Goal: Task Accomplishment & Management: Manage account settings

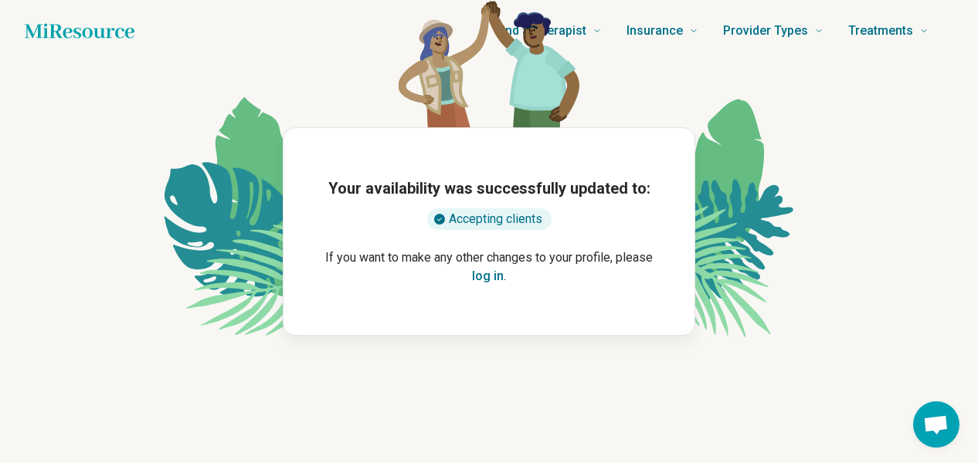
click at [488, 267] on button "log in" at bounding box center [488, 276] width 32 height 19
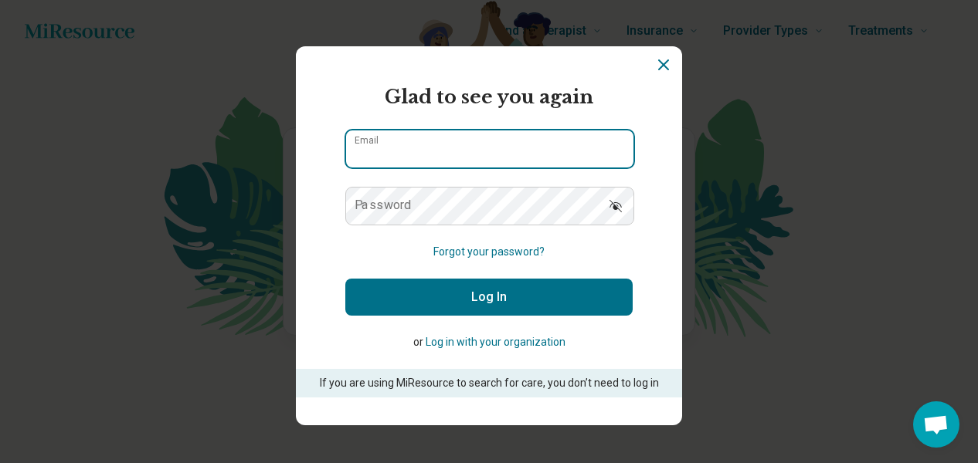
click at [486, 144] on input "Email" at bounding box center [489, 149] width 287 height 37
type input "**********"
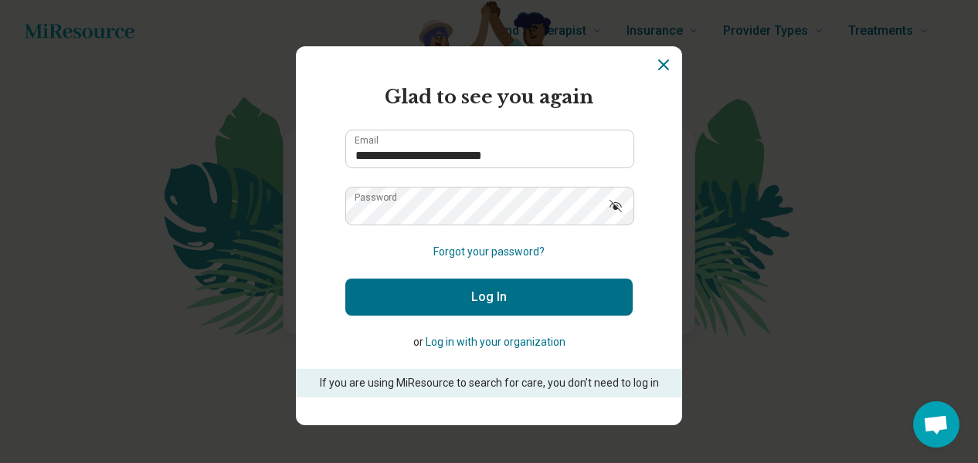
click at [479, 297] on button "Log In" at bounding box center [488, 297] width 287 height 37
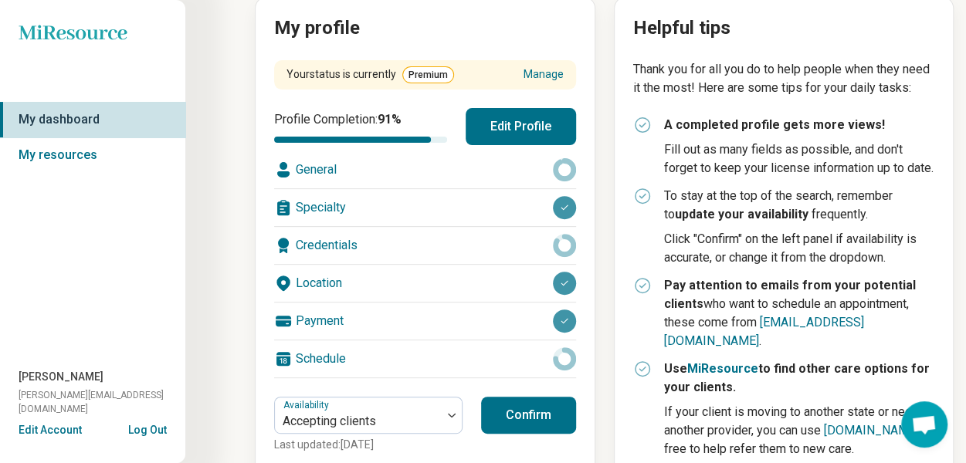
scroll to position [197, 0]
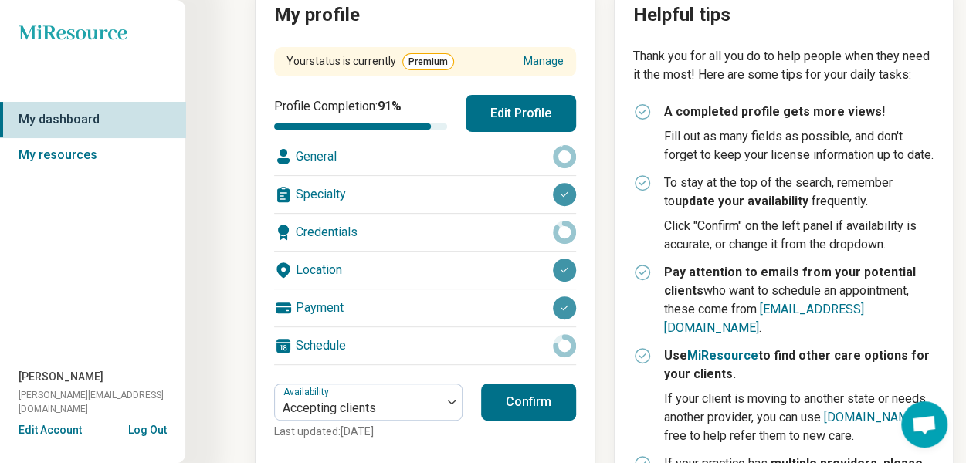
click at [528, 110] on button "Edit Profile" at bounding box center [521, 113] width 110 height 37
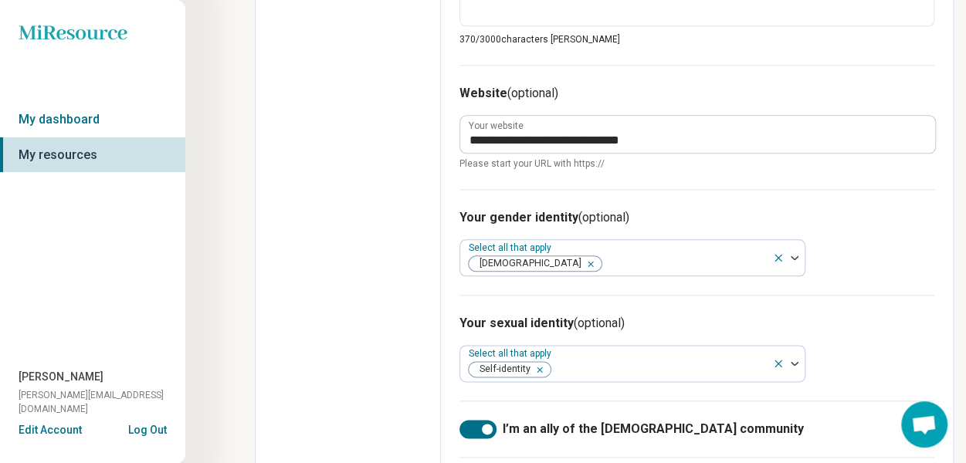
scroll to position [763, 0]
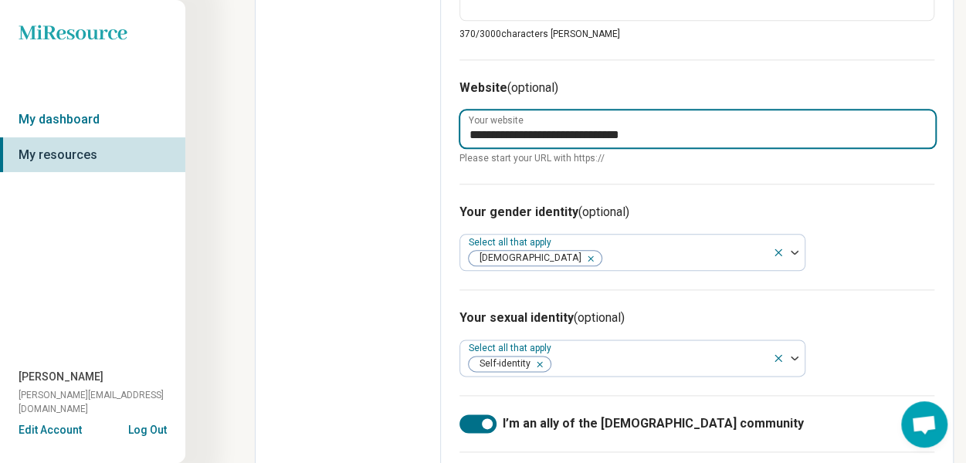
click at [701, 137] on input "**********" at bounding box center [697, 128] width 475 height 37
type textarea "*"
type input "**********"
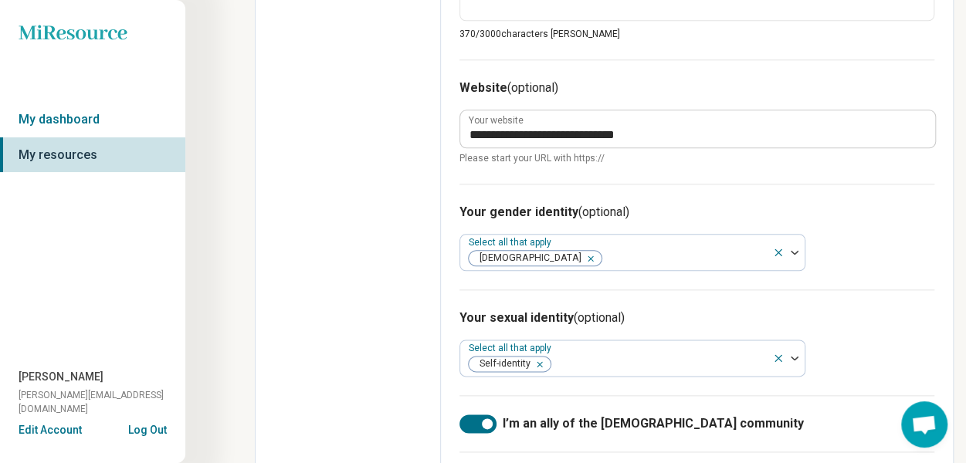
click at [796, 214] on h3 "Your gender identity (optional)" at bounding box center [697, 212] width 475 height 19
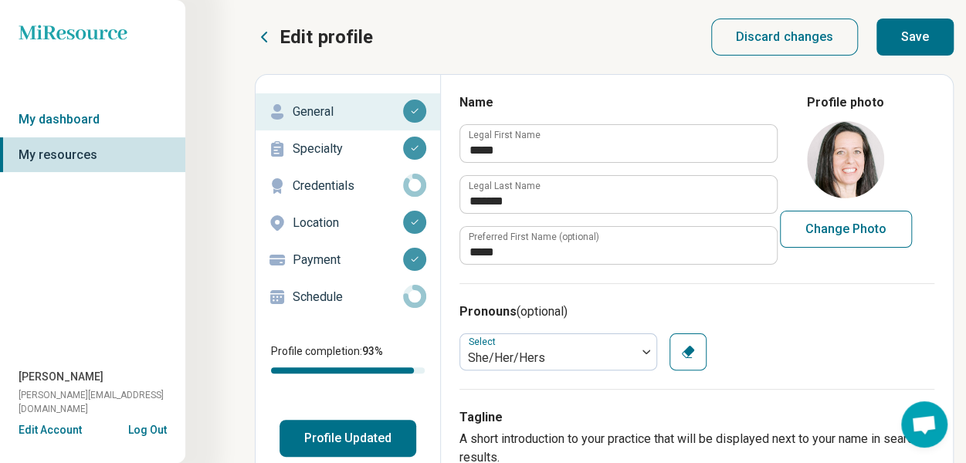
scroll to position [1, 0]
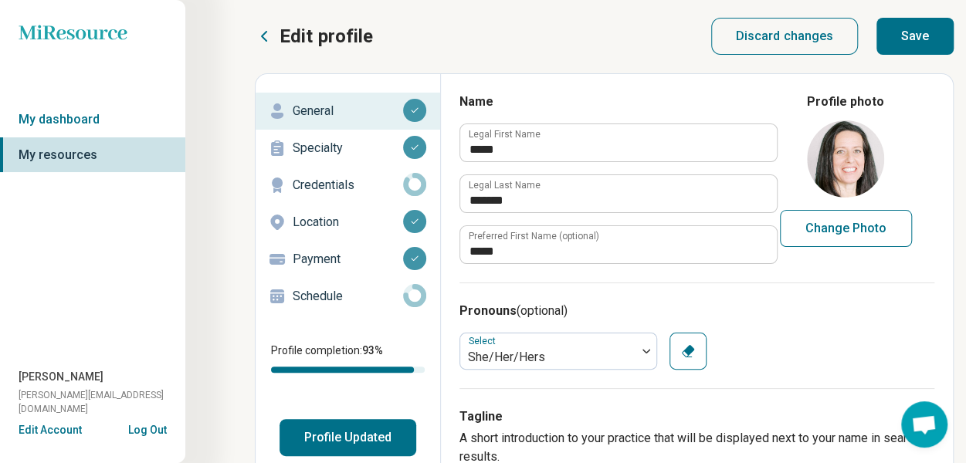
click at [921, 36] on button "Save" at bounding box center [915, 36] width 77 height 37
click at [334, 183] on p "Credentials" at bounding box center [348, 185] width 110 height 19
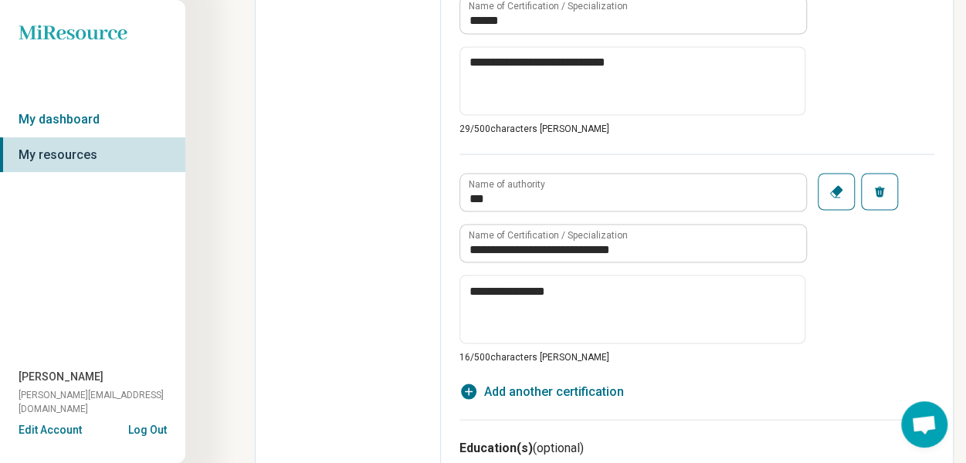
scroll to position [1322, 0]
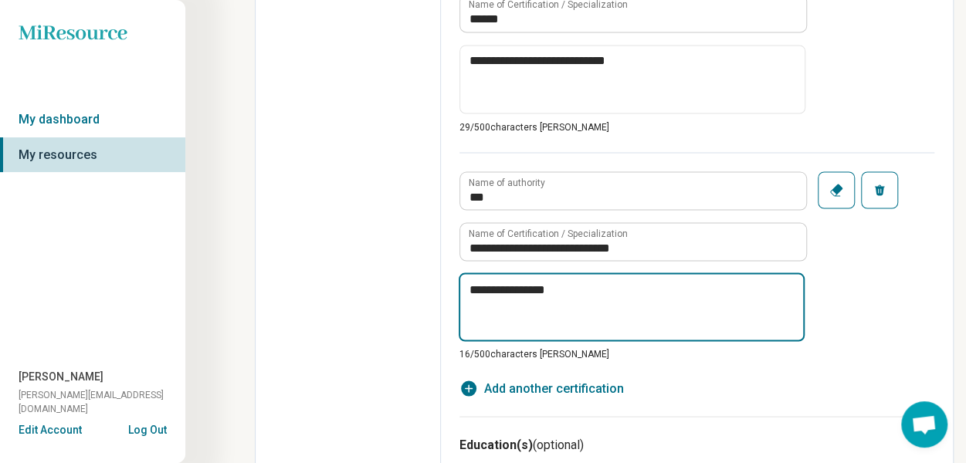
click at [655, 308] on textarea "**********" at bounding box center [632, 307] width 346 height 69
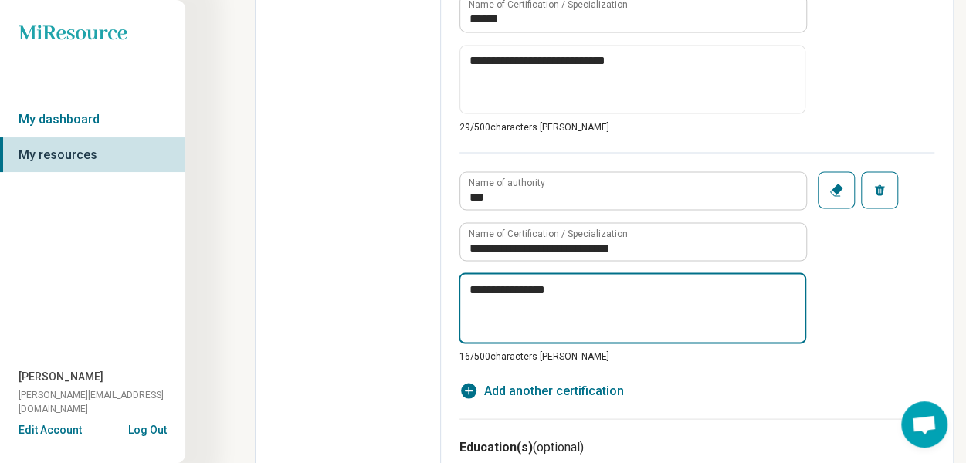
type textarea "*"
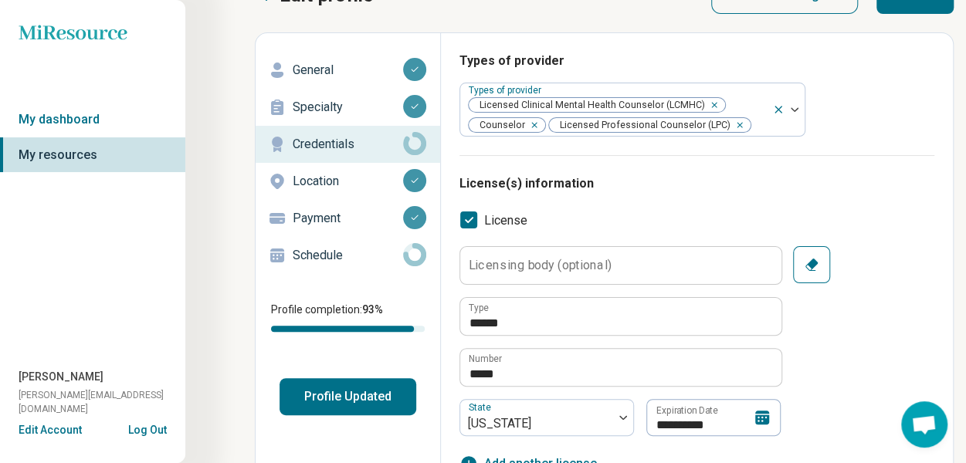
scroll to position [0, 0]
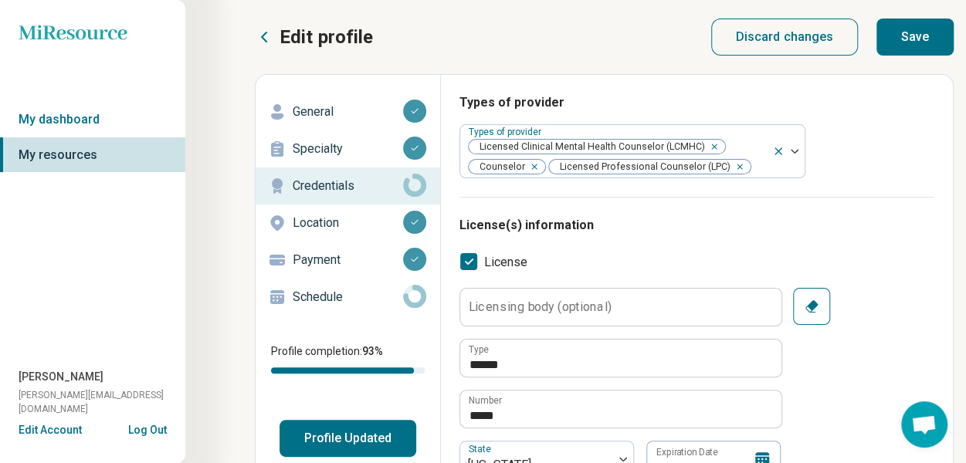
type textarea "**********"
click at [919, 42] on button "Save" at bounding box center [915, 37] width 77 height 37
click at [329, 297] on p "Schedule" at bounding box center [348, 297] width 110 height 19
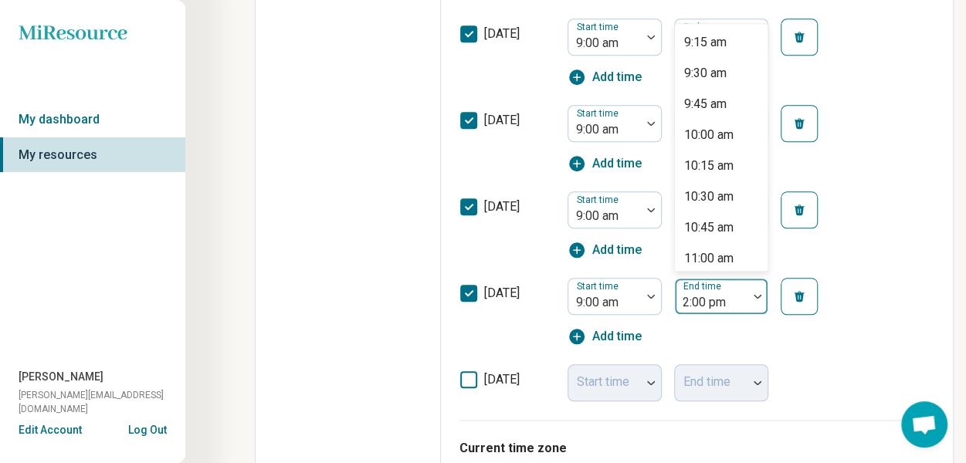
scroll to position [384, 0]
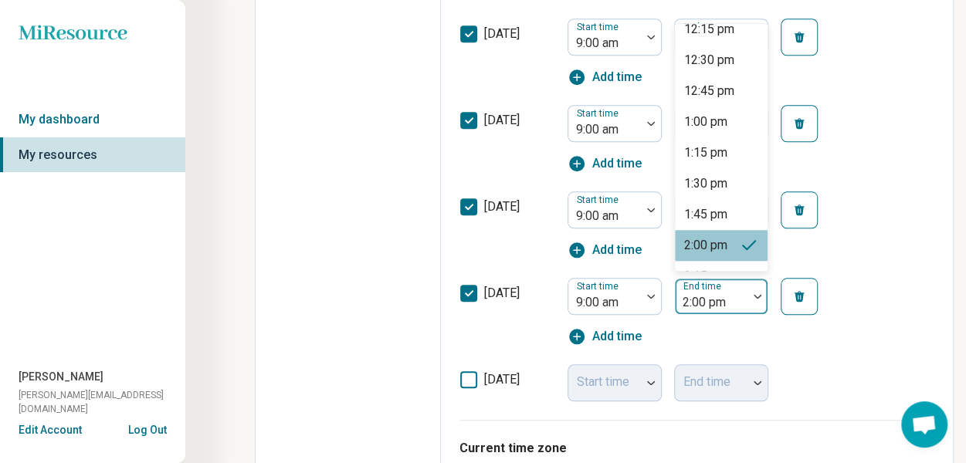
click at [734, 314] on div at bounding box center [711, 303] width 60 height 22
click at [734, 230] on div "1:45 pm" at bounding box center [721, 214] width 93 height 31
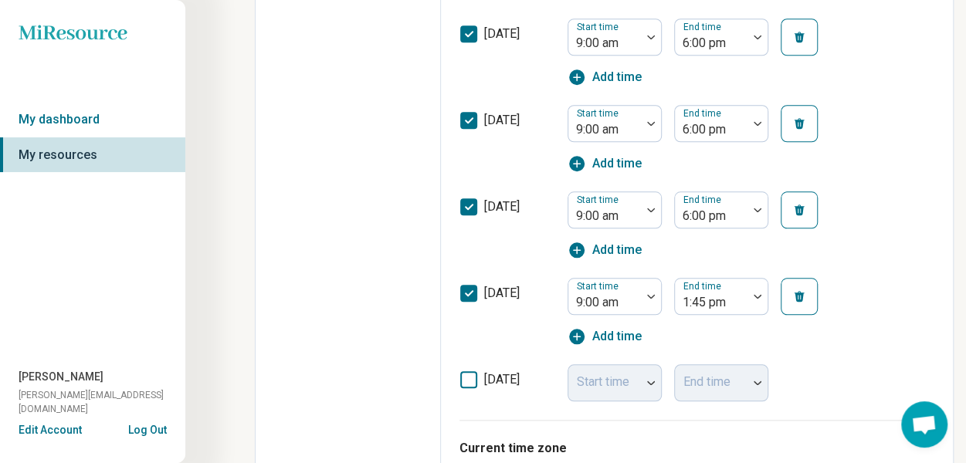
scroll to position [637, 0]
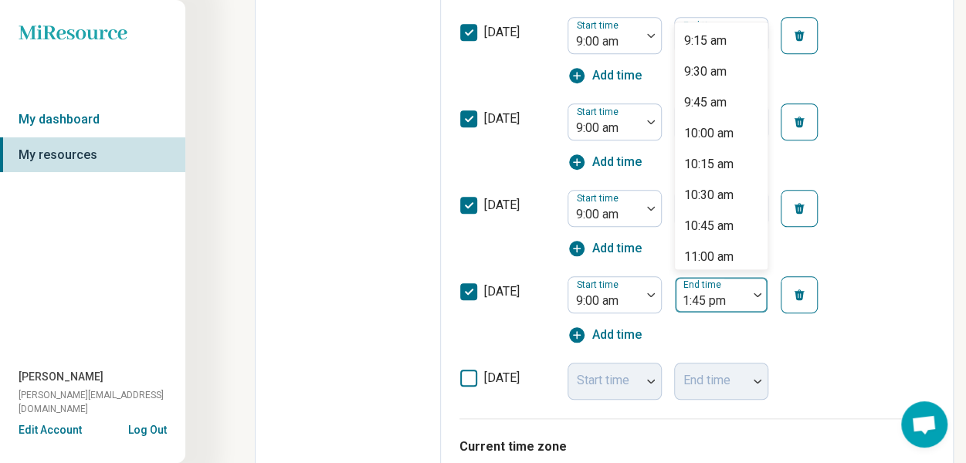
click at [758, 297] on img at bounding box center [758, 295] width 8 height 5
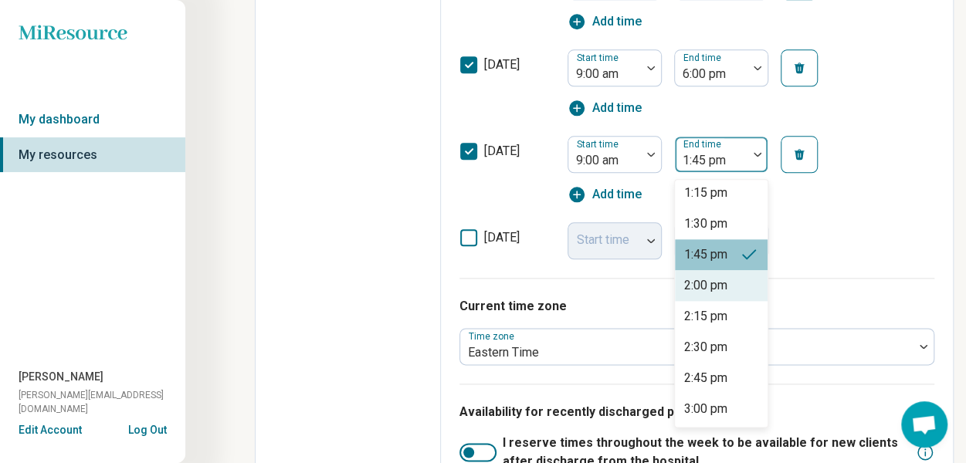
scroll to position [500, 0]
click at [710, 294] on div "2:00 pm" at bounding box center [705, 285] width 43 height 19
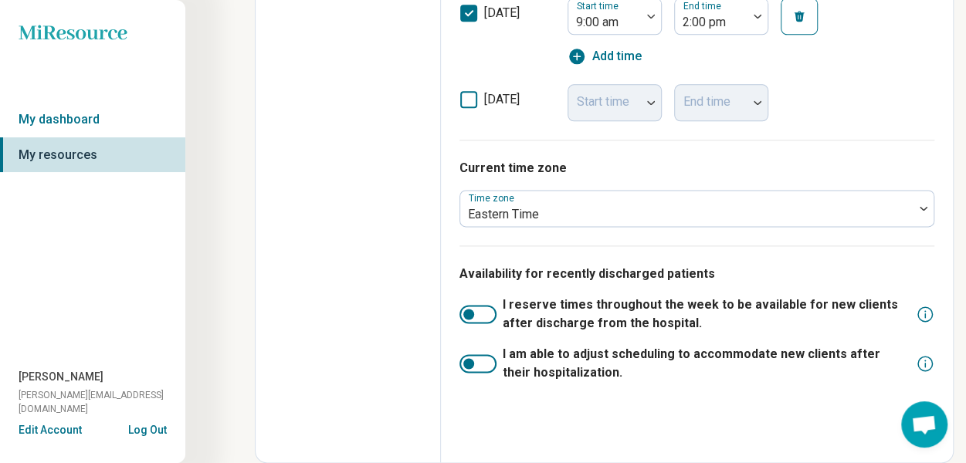
scroll to position [945, 0]
click at [478, 371] on div at bounding box center [478, 363] width 37 height 19
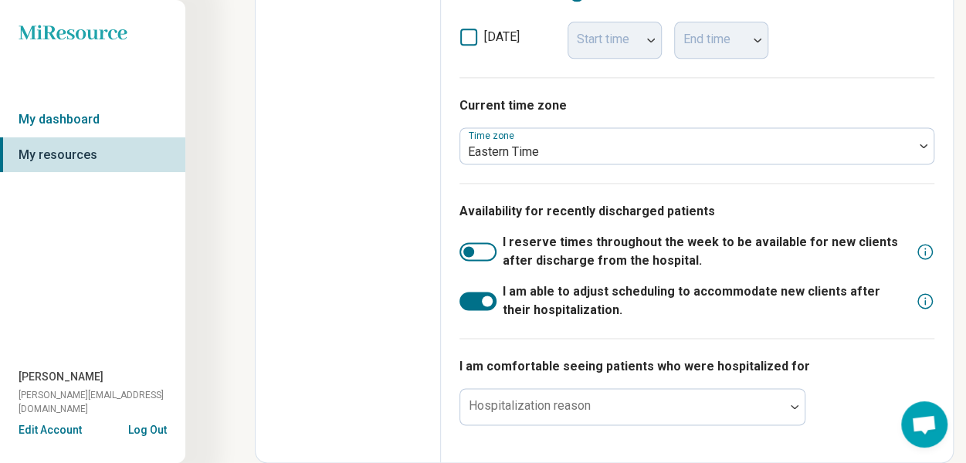
scroll to position [1006, 0]
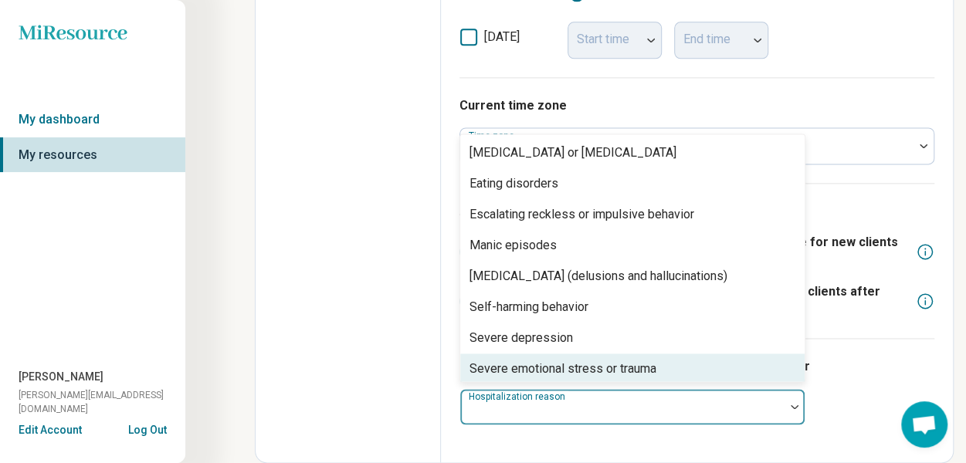
click at [680, 374] on div "Severe emotional stress or trauma" at bounding box center [632, 369] width 344 height 31
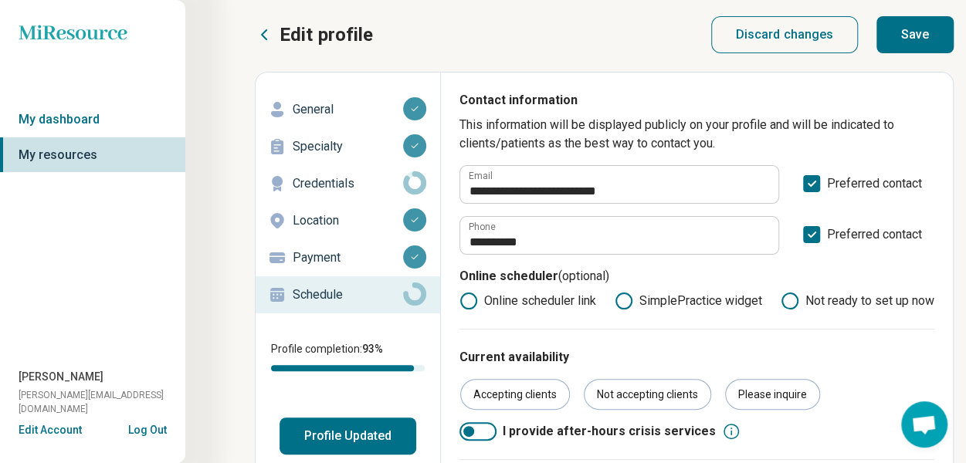
scroll to position [0, 0]
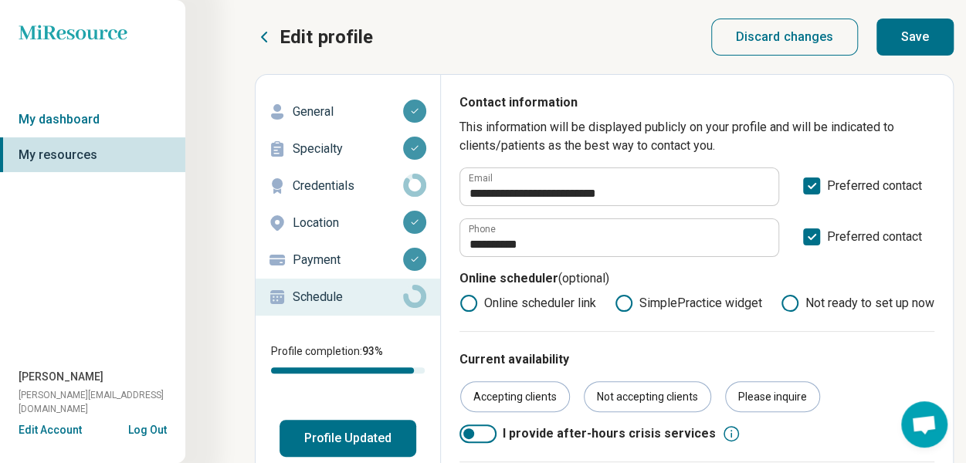
click at [917, 45] on button "Save" at bounding box center [915, 37] width 77 height 37
click at [363, 192] on p "Credentials" at bounding box center [348, 186] width 110 height 19
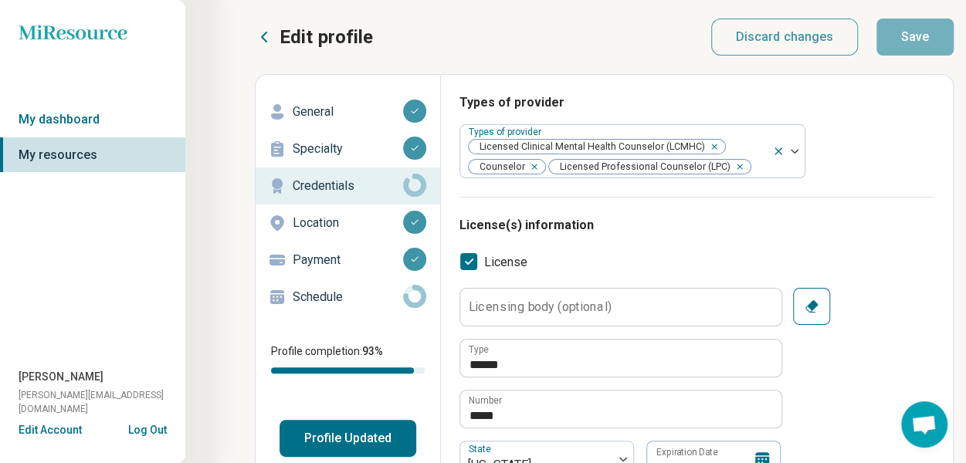
click at [370, 432] on button "Profile Updated" at bounding box center [348, 438] width 137 height 37
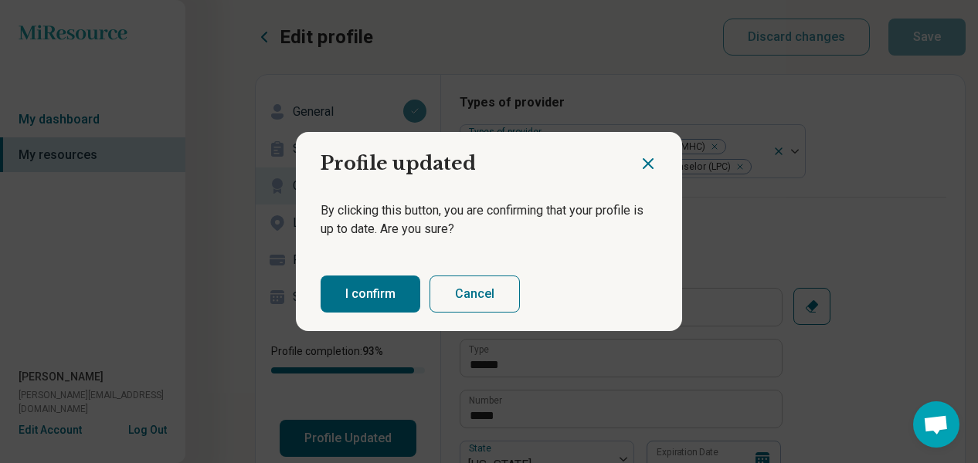
click at [371, 291] on button "I confirm" at bounding box center [370, 294] width 100 height 37
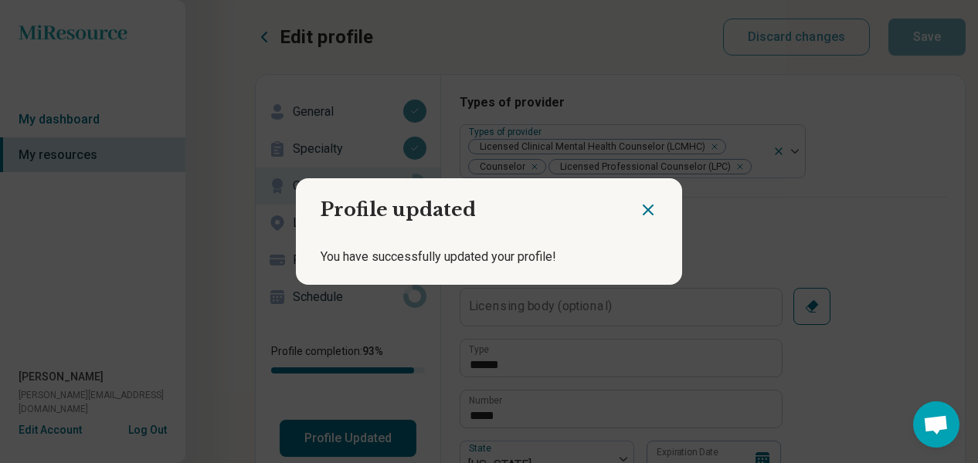
click at [645, 210] on icon "Close dialog" at bounding box center [648, 210] width 19 height 19
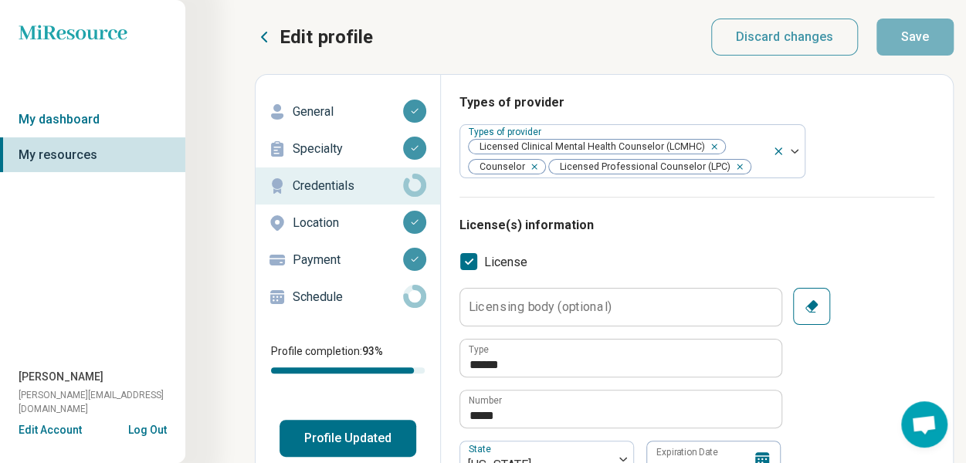
click at [922, 421] on span "Open chat" at bounding box center [923, 426] width 25 height 22
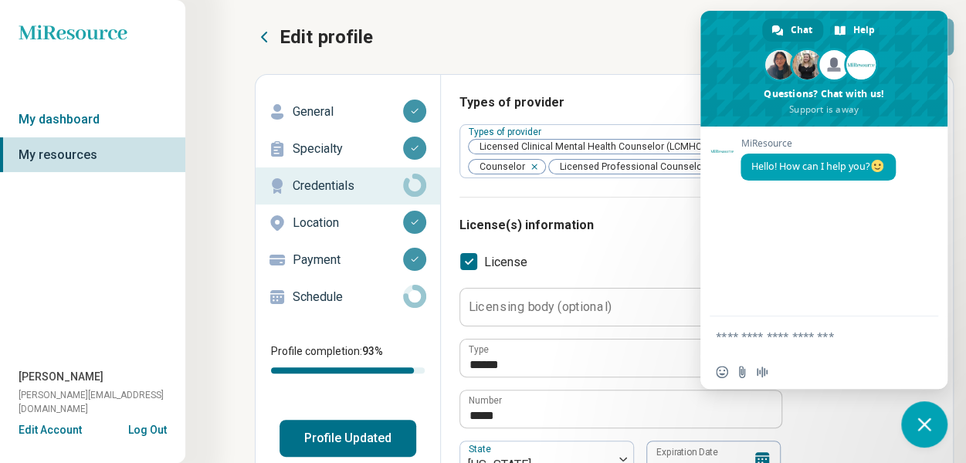
type textarea "*"
click at [810, 337] on textarea "Compose your message..." at bounding box center [807, 337] width 182 height 14
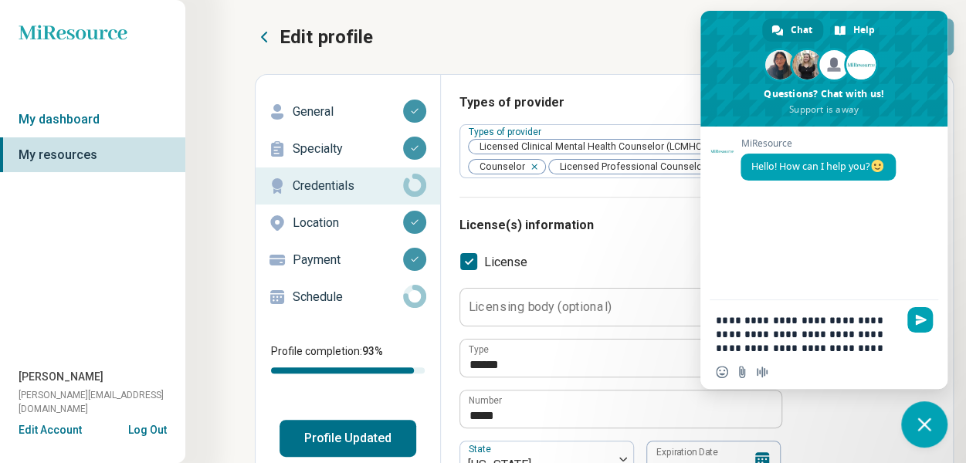
type textarea "**********"
click at [919, 321] on span "Send" at bounding box center [921, 320] width 12 height 12
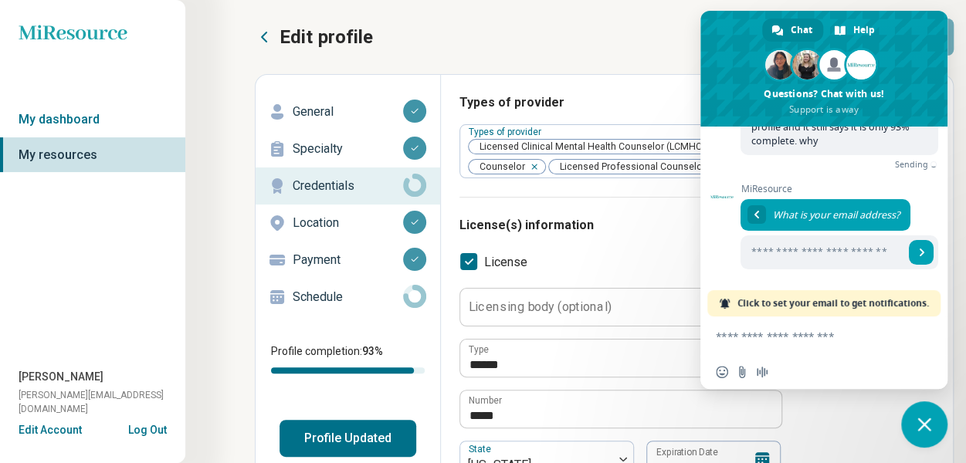
scroll to position [103, 0]
click at [812, 335] on textarea "Compose your message..." at bounding box center [807, 337] width 182 height 14
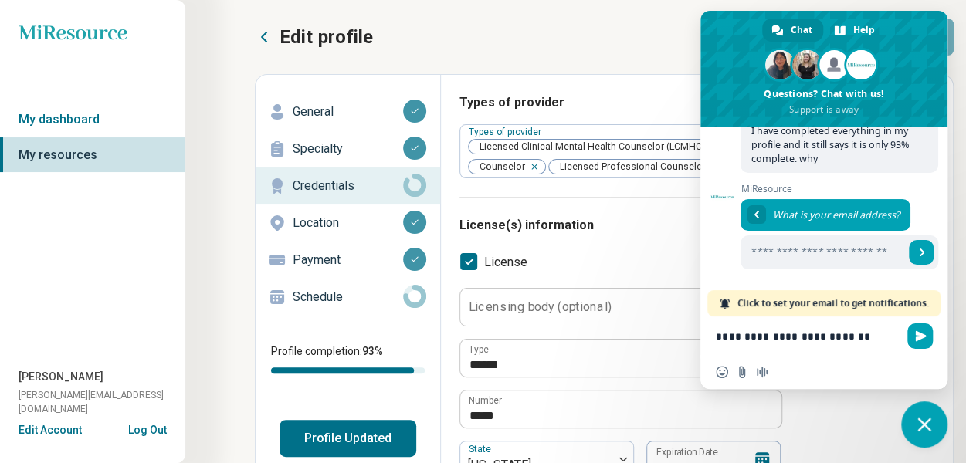
type textarea "**********"
click at [921, 333] on span "Send" at bounding box center [921, 337] width 12 height 12
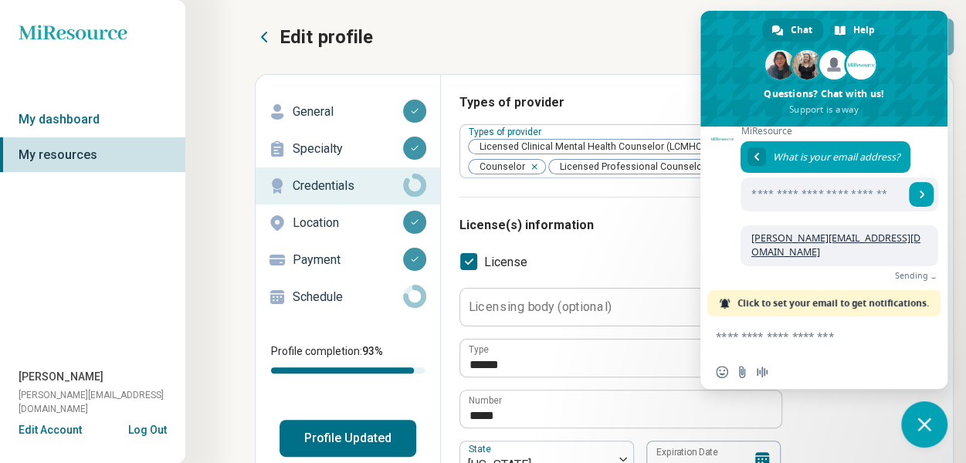
scroll to position [142, 0]
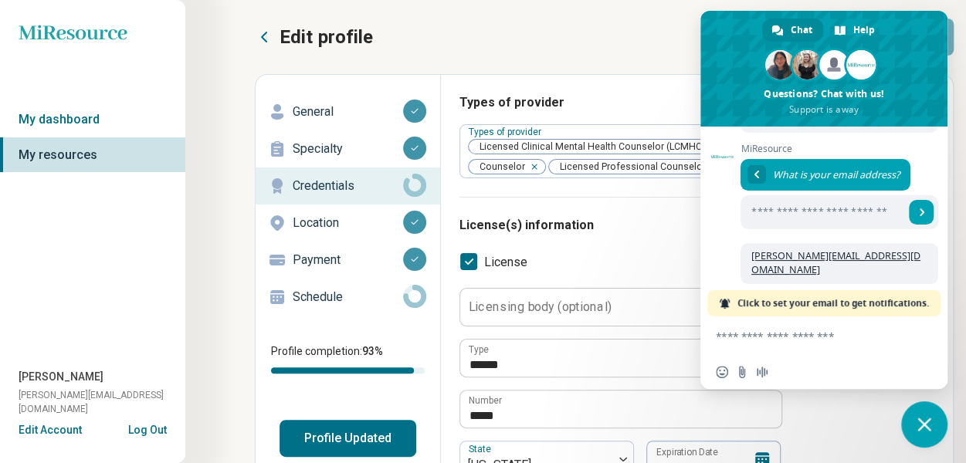
click at [847, 302] on span "Click to set your email to get notifications." at bounding box center [834, 303] width 192 height 26
click at [918, 214] on span "Send" at bounding box center [922, 213] width 8 height 8
click at [853, 217] on input "Enter your email address..." at bounding box center [823, 212] width 164 height 34
type input "**********"
click at [909, 219] on span "Send" at bounding box center [921, 212] width 25 height 25
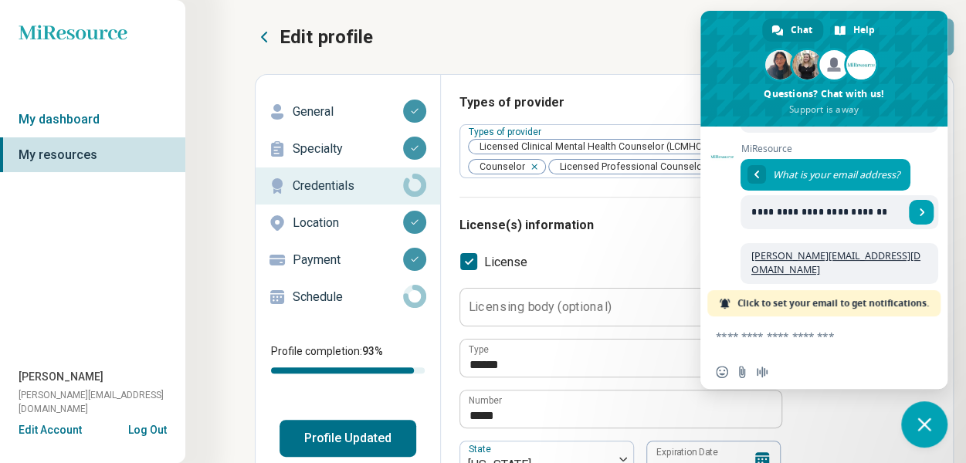
scroll to position [36, 0]
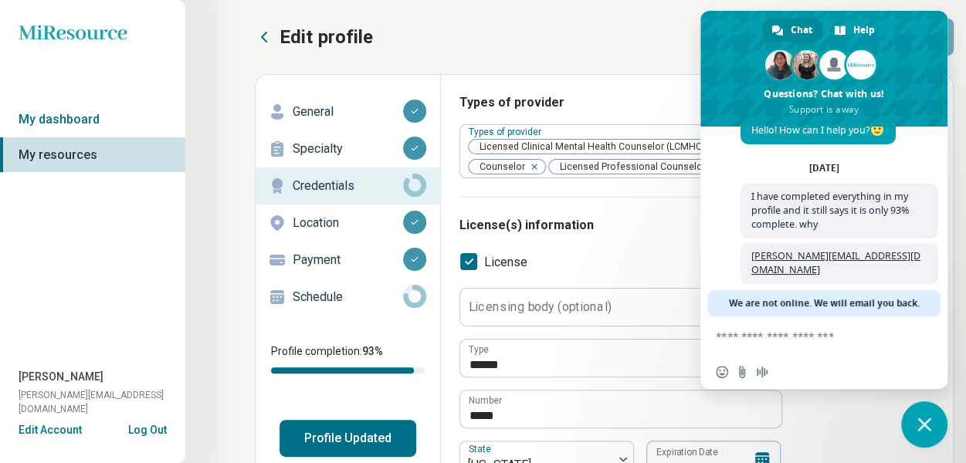
click at [114, 114] on link "My dashboard" at bounding box center [92, 120] width 185 height 36
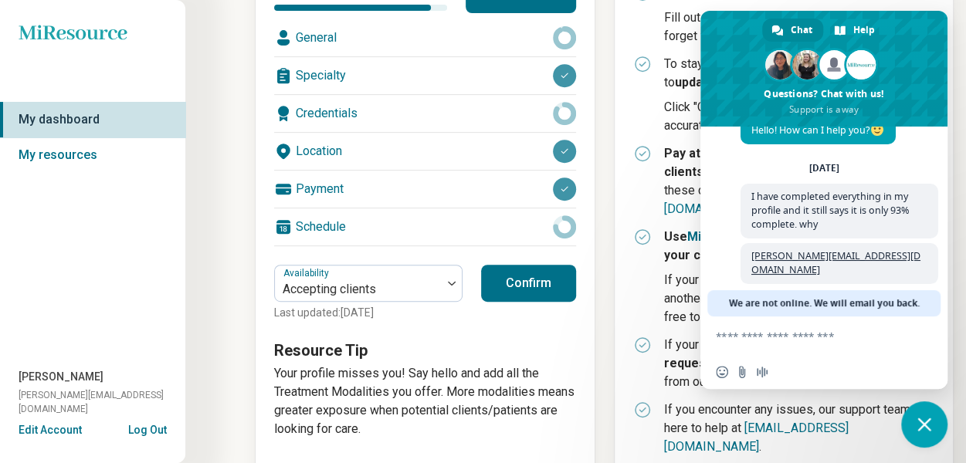
scroll to position [330, 0]
